Goal: Find specific page/section: Find specific page/section

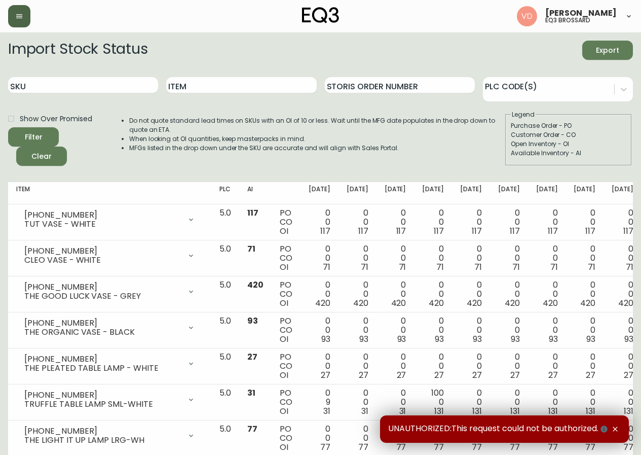
click at [21, 22] on button "button" at bounding box center [19, 16] width 22 height 22
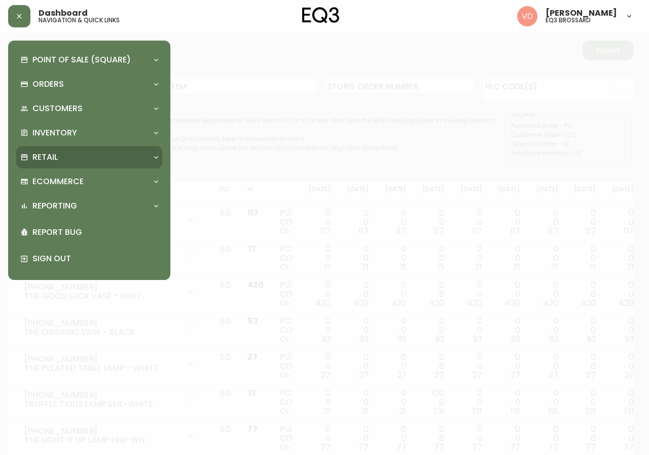
click at [109, 159] on div "Retail" at bounding box center [84, 157] width 128 height 11
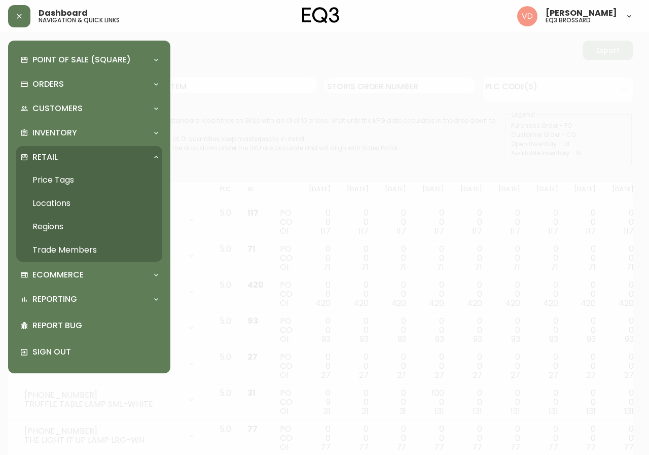
click at [96, 251] on link "Trade Members" at bounding box center [89, 249] width 146 height 23
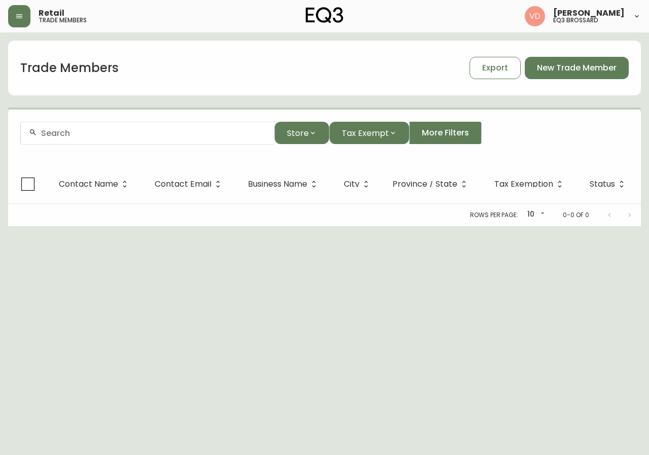
click at [137, 133] on input "text" at bounding box center [153, 133] width 225 height 10
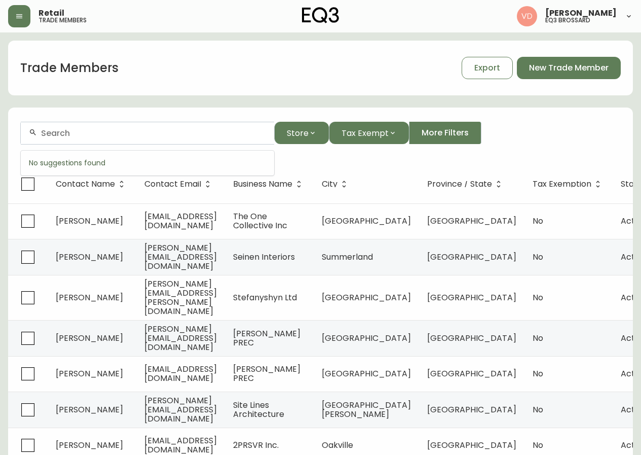
paste input "DESIGNER [PERSON_NAME]"
drag, startPoint x: 149, startPoint y: 135, endPoint x: 0, endPoint y: 146, distance: 149.9
click at [0, 146] on main "Trade Members Export New Trade Member [PERSON_NAME] Store Tax Exempt More Filte…" at bounding box center [320, 317] width 641 height 570
click at [100, 132] on input "[PERSON_NAME]" at bounding box center [153, 133] width 225 height 10
click at [138, 135] on input "[PERSON_NAME]" at bounding box center [153, 133] width 225 height 10
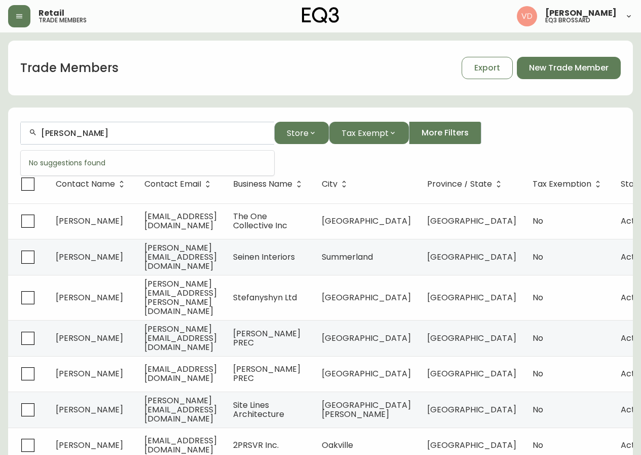
click at [111, 133] on input "[PERSON_NAME]" at bounding box center [153, 133] width 225 height 10
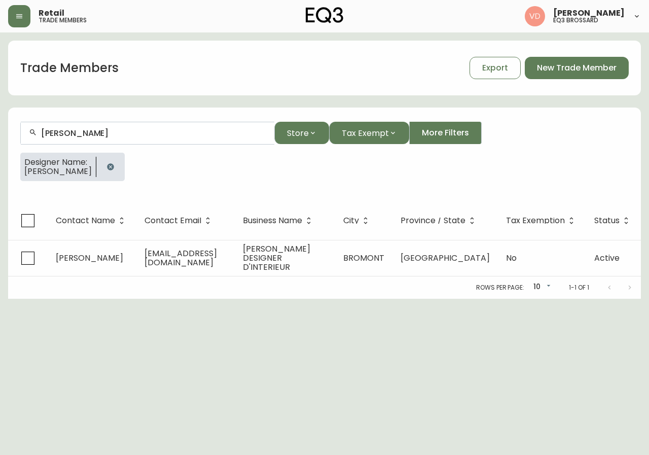
click at [107, 165] on icon "button" at bounding box center [110, 166] width 7 height 7
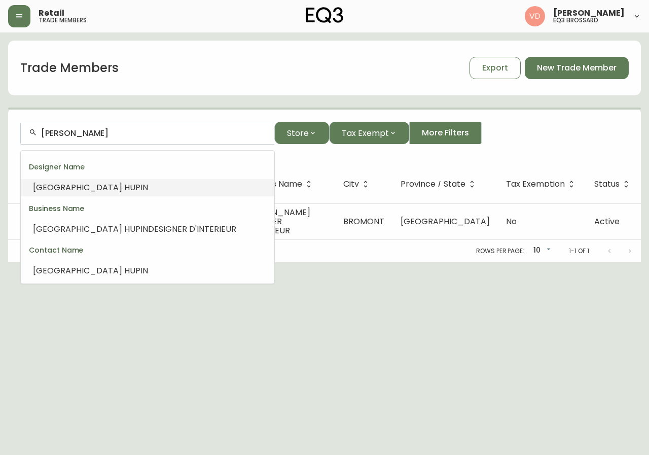
scroll to position [1, 0]
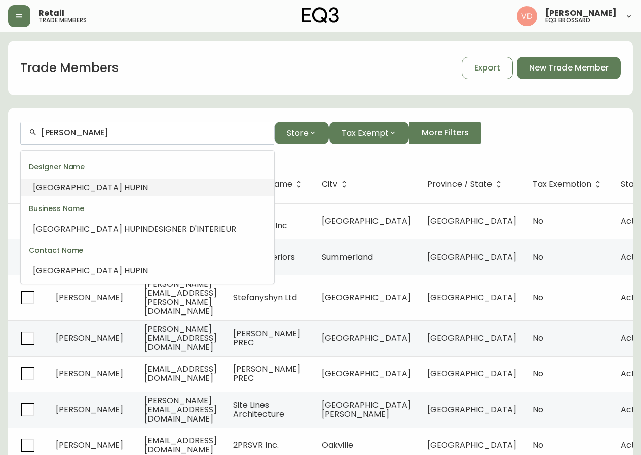
drag, startPoint x: 120, startPoint y: 132, endPoint x: 81, endPoint y: 140, distance: 39.3
click at [81, 140] on div "[PERSON_NAME]" at bounding box center [147, 133] width 253 height 23
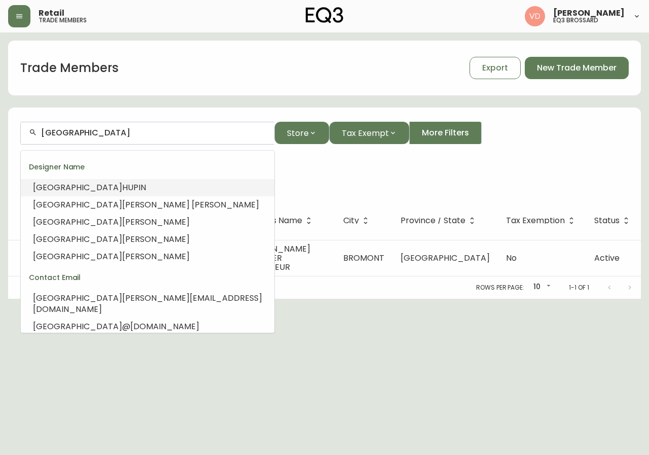
click at [131, 125] on div "[GEOGRAPHIC_DATA]" at bounding box center [147, 133] width 253 height 23
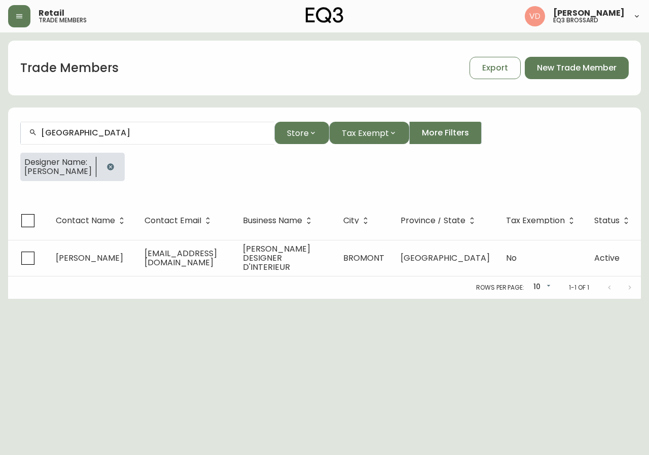
click at [379, 184] on div "Designer Name: [PERSON_NAME]" at bounding box center [324, 171] width 608 height 36
click at [107, 166] on icon "button" at bounding box center [110, 166] width 7 height 7
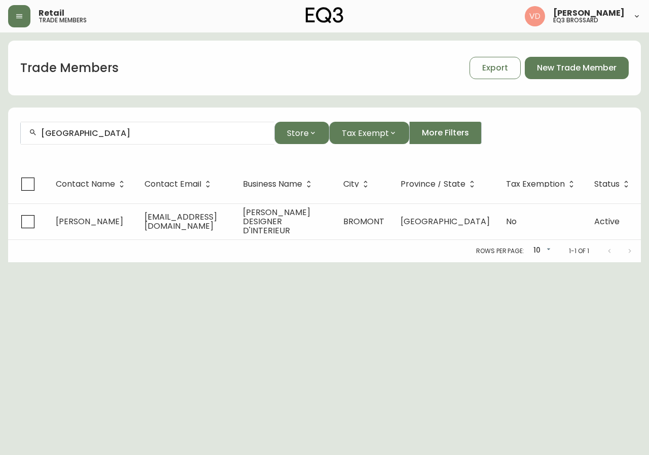
click at [126, 139] on div "[GEOGRAPHIC_DATA]" at bounding box center [147, 133] width 253 height 23
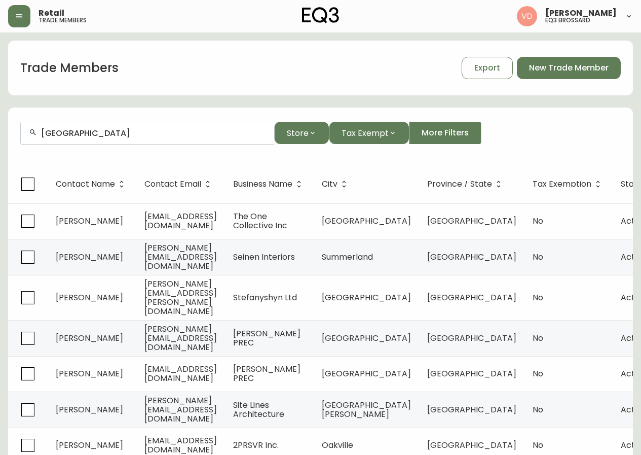
click at [196, 127] on div "[GEOGRAPHIC_DATA]" at bounding box center [147, 133] width 253 height 23
click at [196, 128] on div "[GEOGRAPHIC_DATA]" at bounding box center [147, 133] width 253 height 23
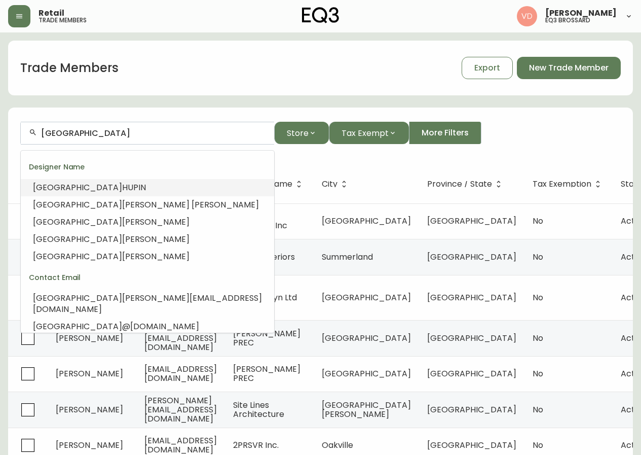
click at [192, 135] on input "[GEOGRAPHIC_DATA]" at bounding box center [153, 133] width 225 height 10
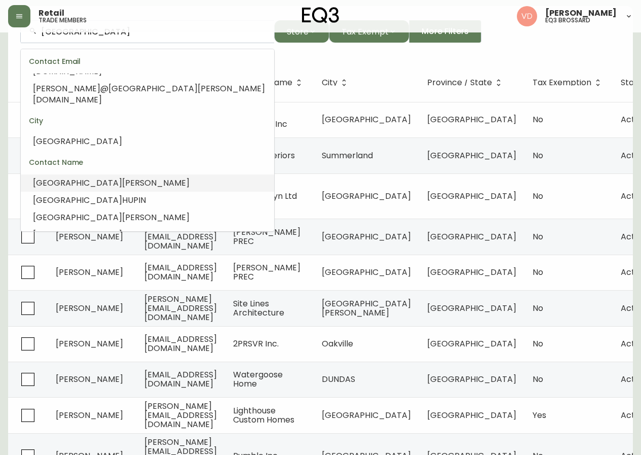
scroll to position [191, 0]
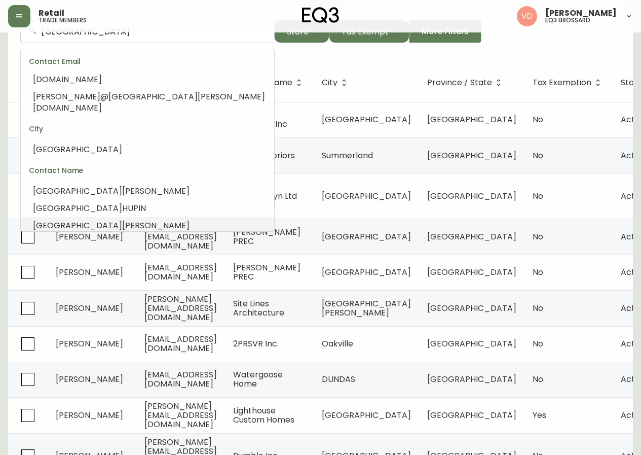
click at [148, 217] on li "[PERSON_NAME]" at bounding box center [147, 225] width 253 height 17
type input "[PERSON_NAME]"
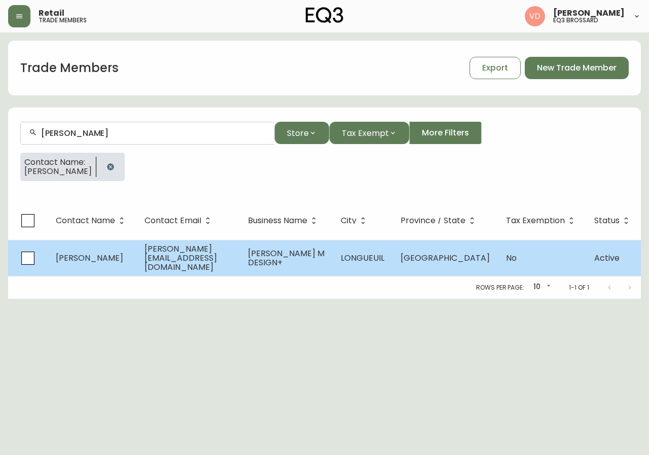
click at [217, 252] on span "[PERSON_NAME][EMAIL_ADDRESS][DOMAIN_NAME]" at bounding box center [180, 258] width 72 height 30
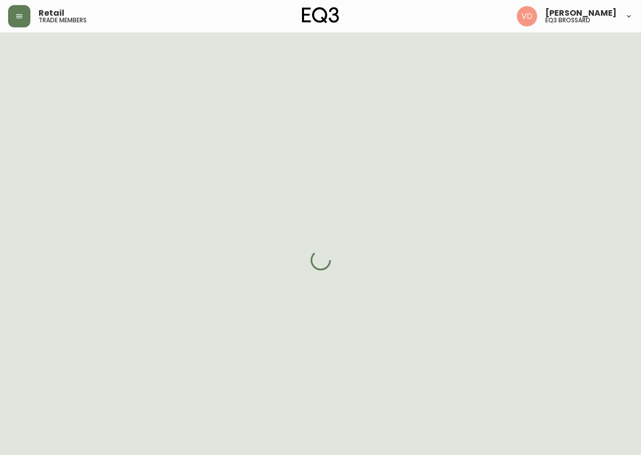
select select "QC"
select select "CA"
select select "CA_FR"
select select "Other"
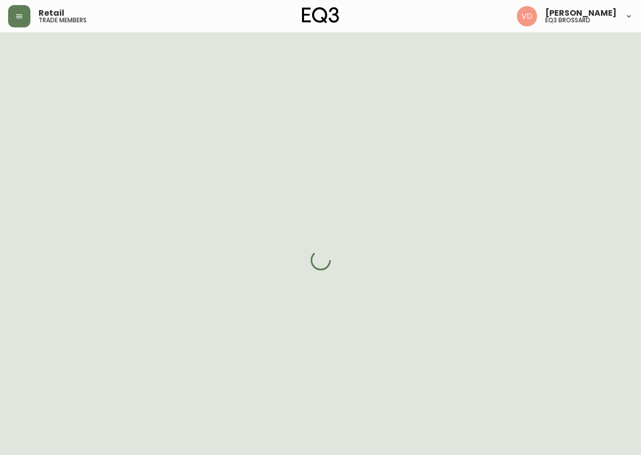
select select "cjw10z96u00fa6gs0941re9ze"
select select "false"
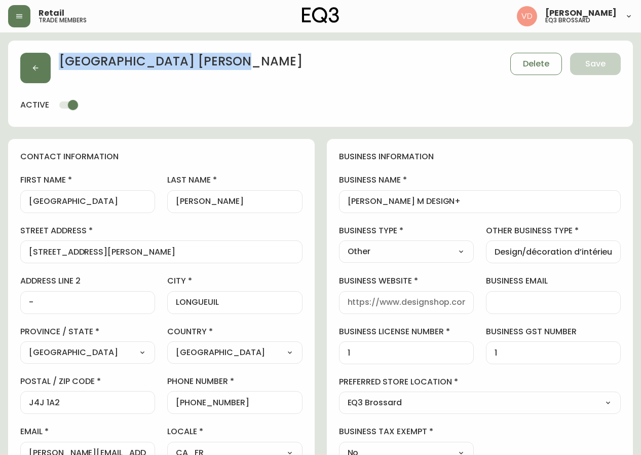
drag, startPoint x: 195, startPoint y: 65, endPoint x: 61, endPoint y: 59, distance: 134.5
click at [61, 58] on div "[PERSON_NAME] Save" at bounding box center [320, 68] width 601 height 30
copy h2 "[PERSON_NAME]"
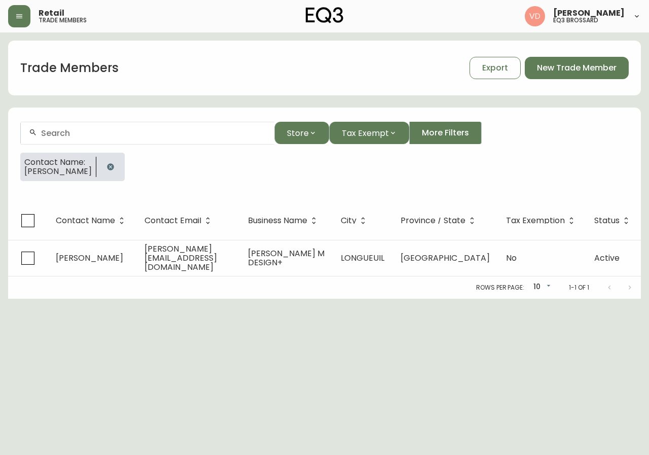
click at [114, 167] on icon "button" at bounding box center [110, 166] width 7 height 7
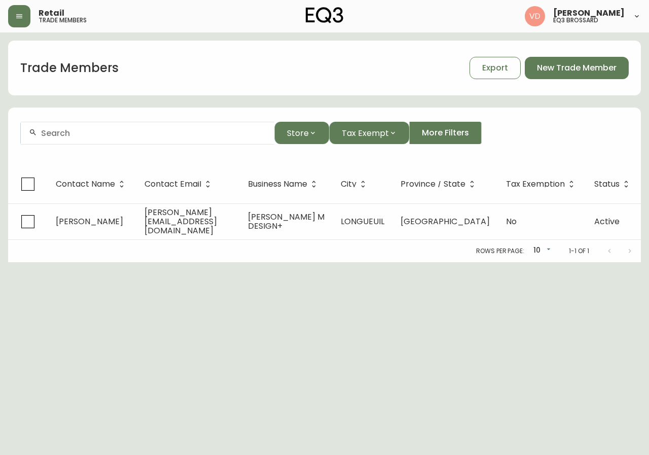
click at [126, 136] on input "text" at bounding box center [153, 133] width 225 height 10
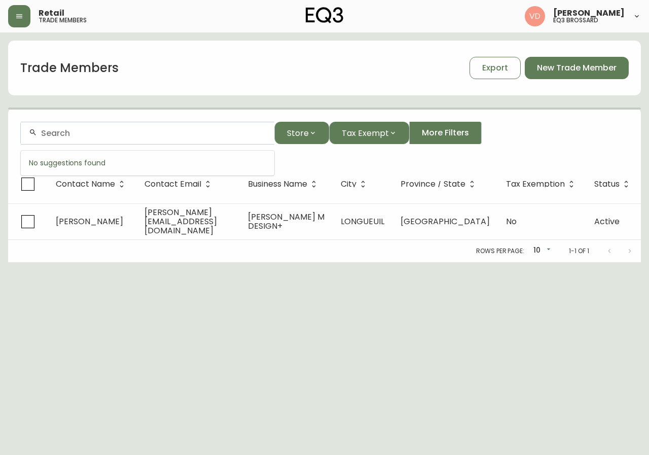
paste input "[EMAIL_ADDRESS][DOMAIN_NAME]"
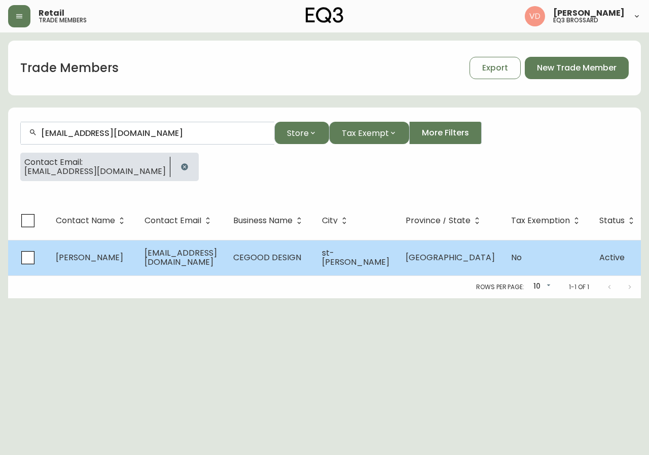
type input "[EMAIL_ADDRESS][DOMAIN_NAME]"
click at [147, 258] on span "[EMAIL_ADDRESS][DOMAIN_NAME]" at bounding box center [180, 257] width 72 height 21
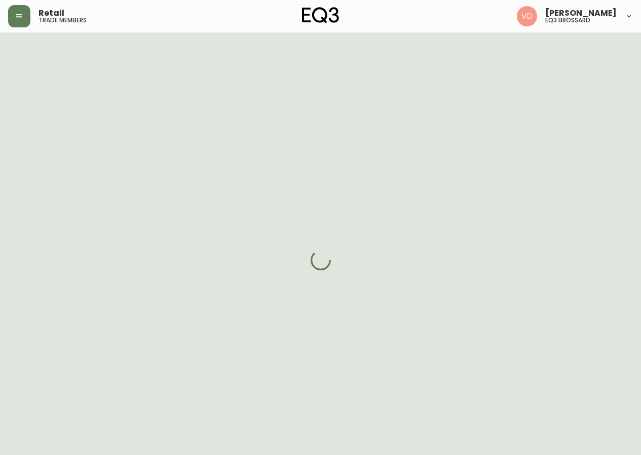
select select "QC"
select select "CA"
select select "CA_FR"
select select "Other"
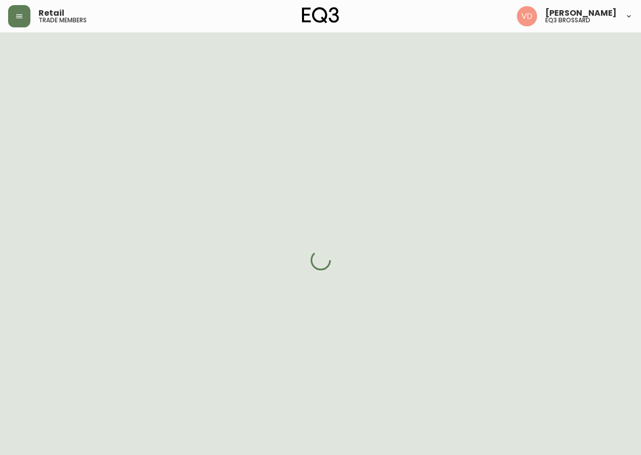
select select "cjw10z96u00fa6gs0941re9ze"
select select "false"
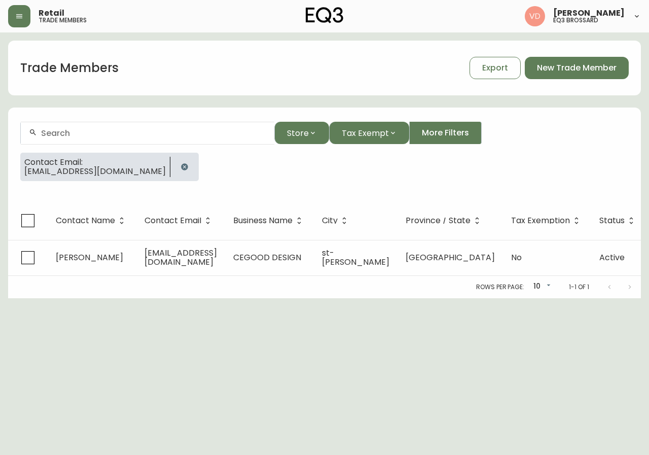
click at [180, 166] on icon "button" at bounding box center [184, 167] width 8 height 8
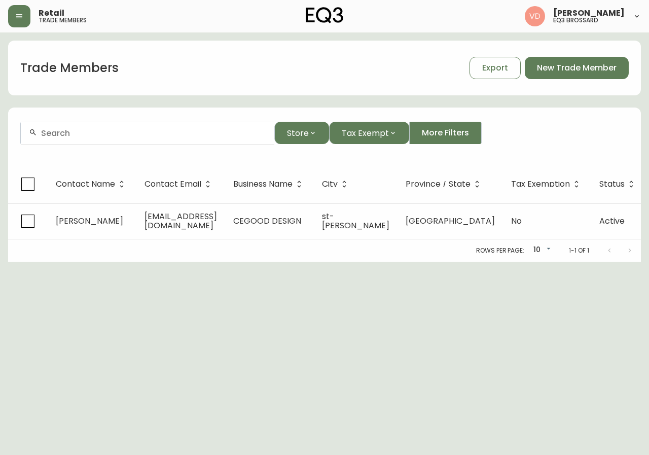
click at [154, 129] on input "text" at bounding box center [153, 133] width 225 height 10
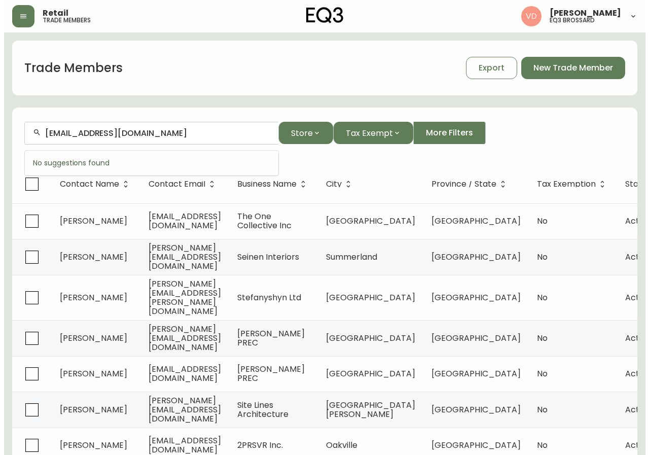
scroll to position [1, 0]
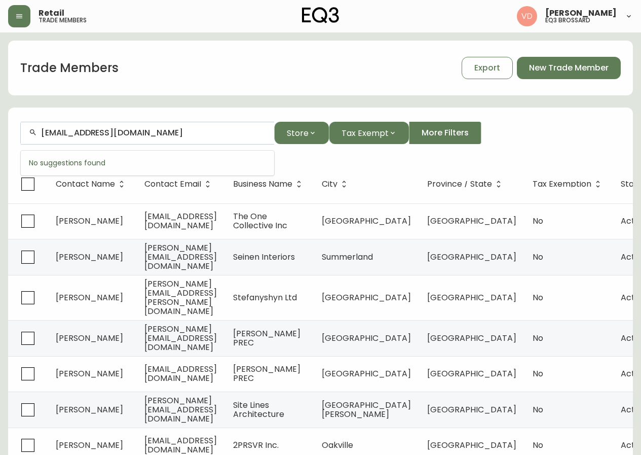
drag, startPoint x: 94, startPoint y: 132, endPoint x: 8, endPoint y: 152, distance: 88.4
click at [8, 152] on main "Trade Members Export New Trade Member [EMAIL_ADDRESS][DOMAIN_NAME] Store Tax Ex…" at bounding box center [320, 317] width 641 height 570
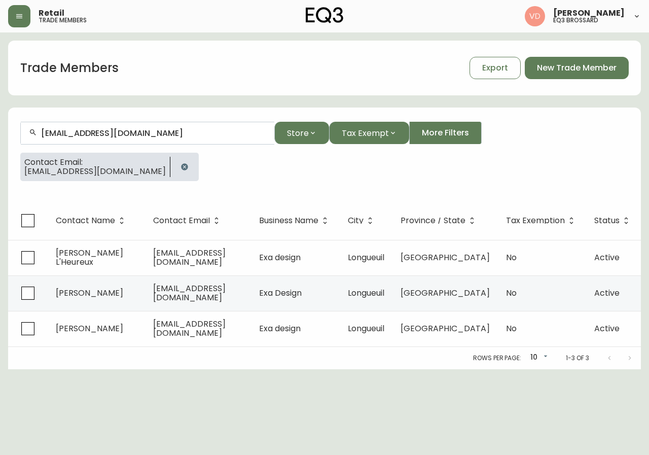
click at [180, 165] on icon "button" at bounding box center [184, 167] width 8 height 8
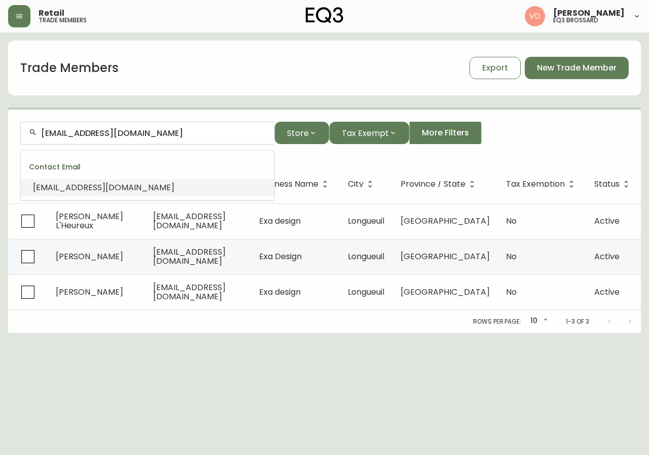
scroll to position [1, 0]
drag, startPoint x: 123, startPoint y: 133, endPoint x: 0, endPoint y: 164, distance: 126.5
click at [0, 164] on main "Trade Members Export New Trade Member [EMAIL_ADDRESS][DOMAIN_NAME] Store Tax Ex…" at bounding box center [324, 182] width 649 height 300
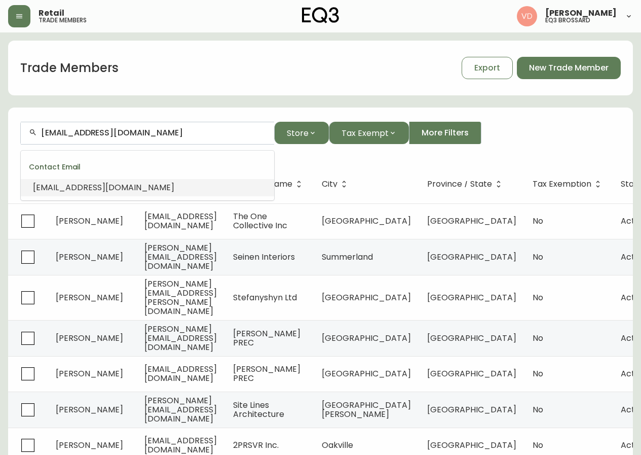
paste input "[PERSON_NAME] - ASTUCES DESIGN"
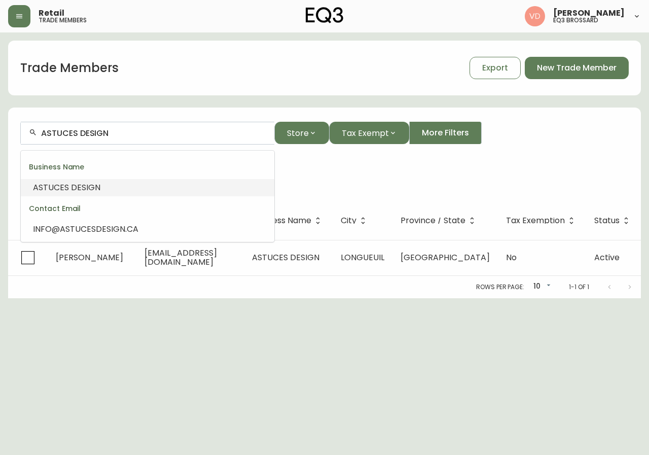
drag, startPoint x: 132, startPoint y: 130, endPoint x: 9, endPoint y: 137, distance: 122.9
click at [9, 137] on form "ASTUCES DESIGN Store Tax Exempt More Filters Business Name: ASTUCES DESIGN" at bounding box center [324, 155] width 632 height 92
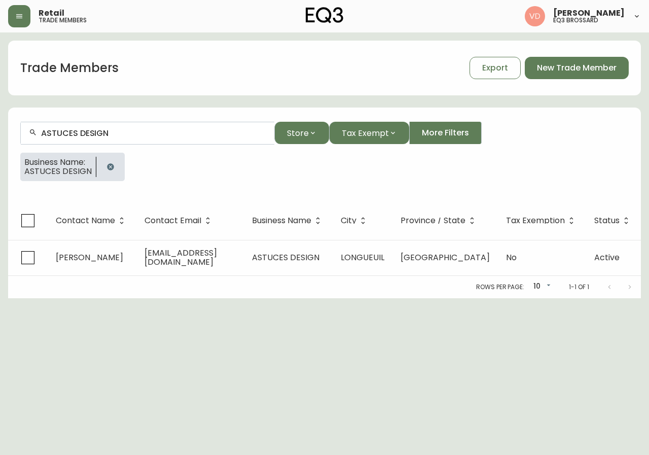
paste input "STGM ARCHITECTURE"
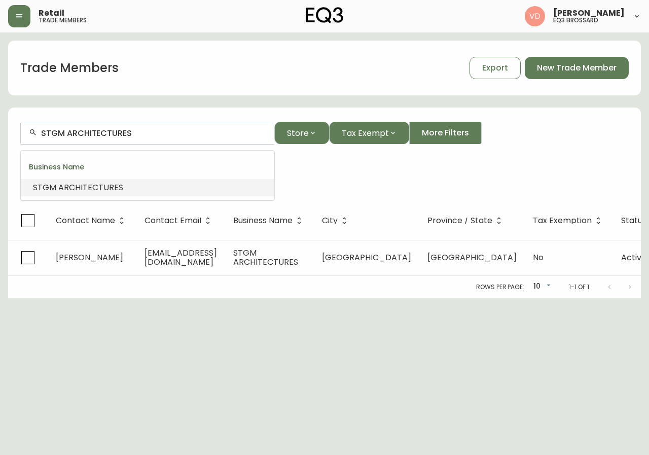
scroll to position [1, 0]
drag, startPoint x: 66, startPoint y: 143, endPoint x: 0, endPoint y: 162, distance: 69.0
click at [0, 162] on main "Trade Members Export New Trade Member STGM ARCHITECTURES Store Tax Exempt More …" at bounding box center [324, 165] width 649 height 266
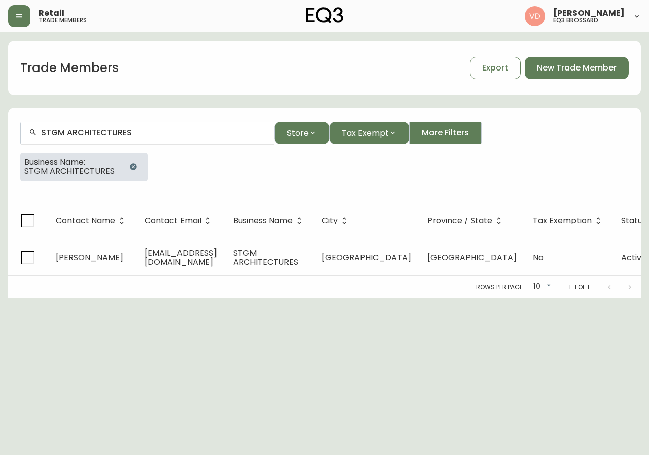
scroll to position [0, 0]
paste input "[PERSON_NAME]"
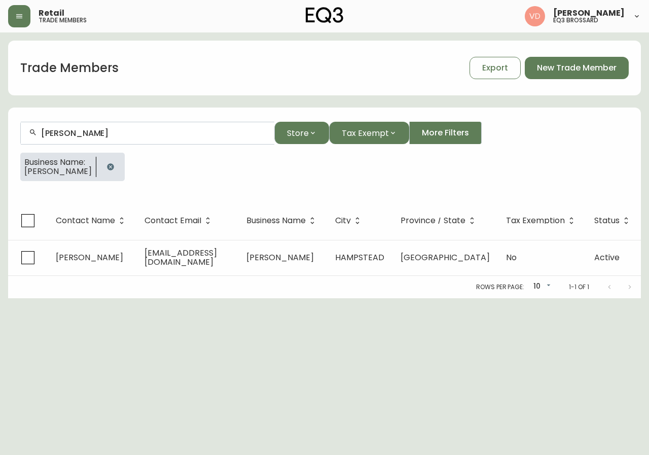
type input "[PERSON_NAME]"
